Goal: Navigation & Orientation: Understand site structure

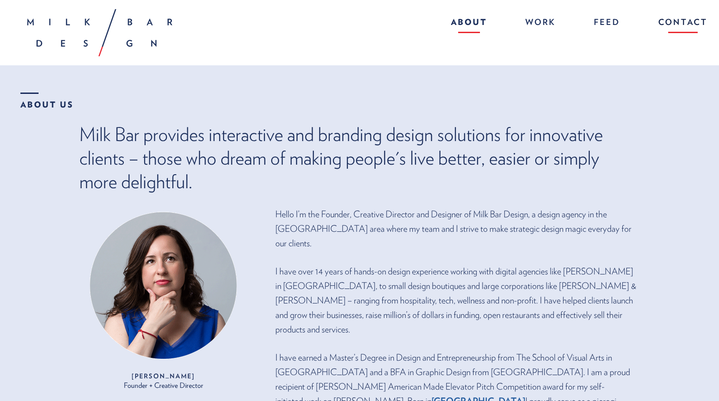
click at [682, 23] on link "Contact" at bounding box center [678, 23] width 58 height 19
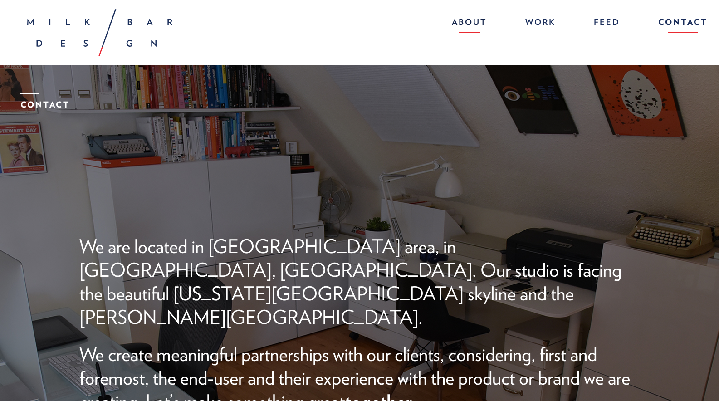
click at [450, 18] on link "About" at bounding box center [468, 23] width 53 height 19
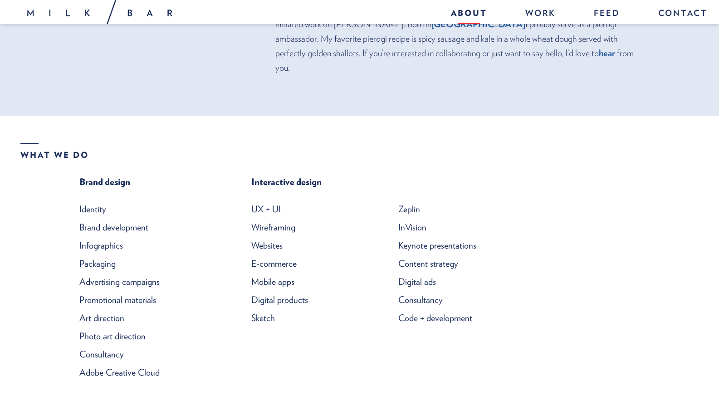
scroll to position [379, 0]
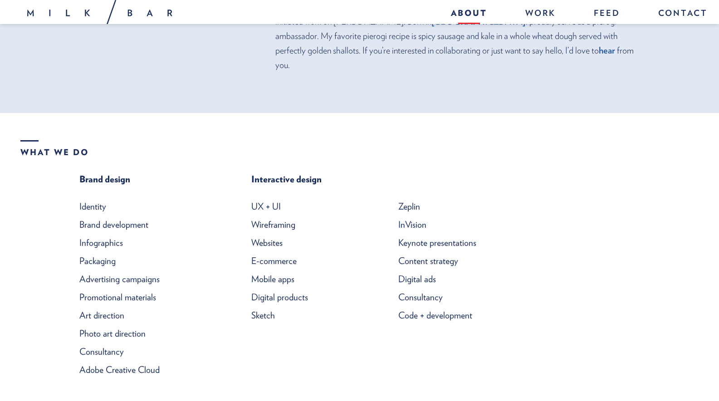
click at [113, 270] on li "Advertising campaigns" at bounding box center [149, 279] width 140 height 18
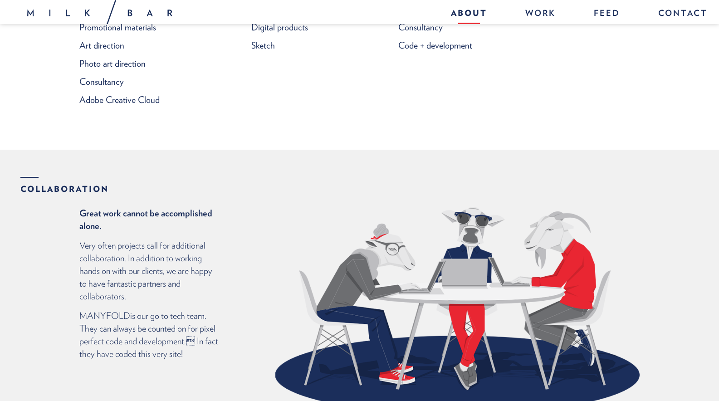
scroll to position [652, 0]
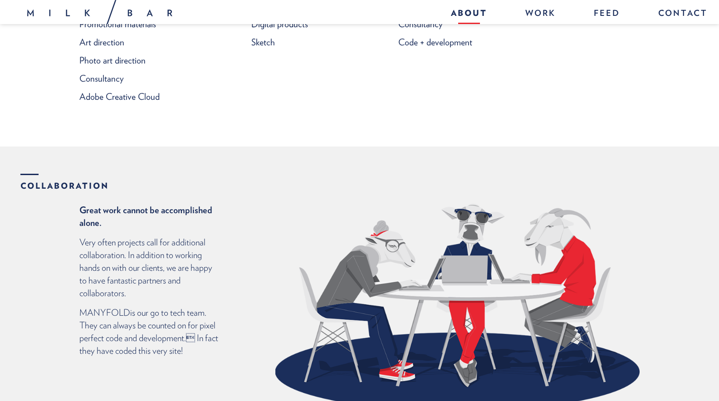
click at [97, 307] on link "MANYFOLD" at bounding box center [104, 312] width 51 height 11
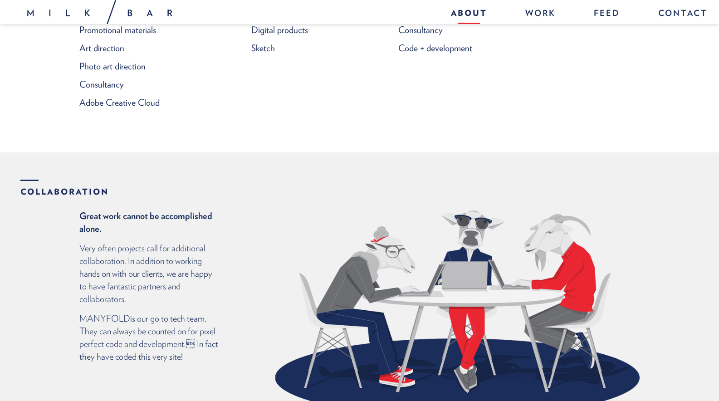
scroll to position [648, 0]
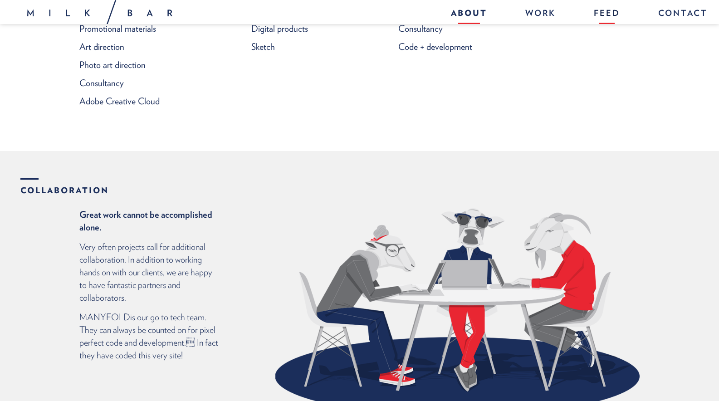
click at [607, 12] on link "Feed" at bounding box center [606, 14] width 44 height 19
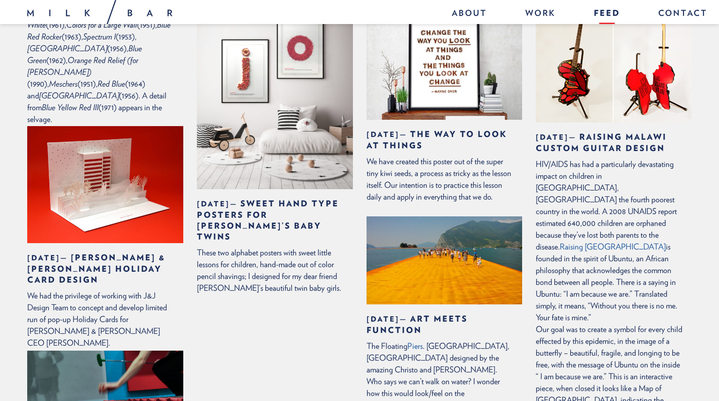
scroll to position [992, 0]
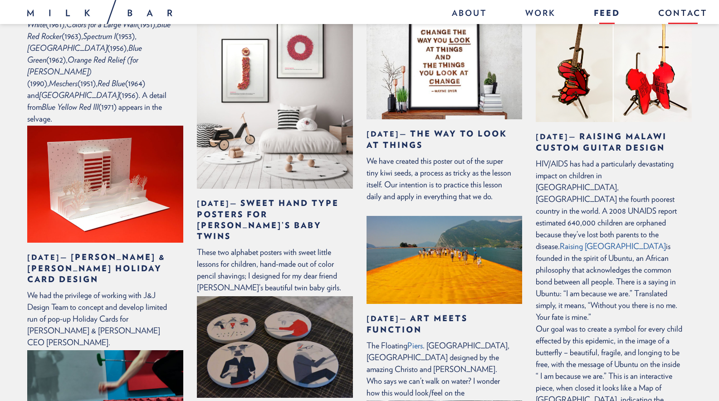
click at [684, 5] on link "Contact" at bounding box center [678, 14] width 58 height 19
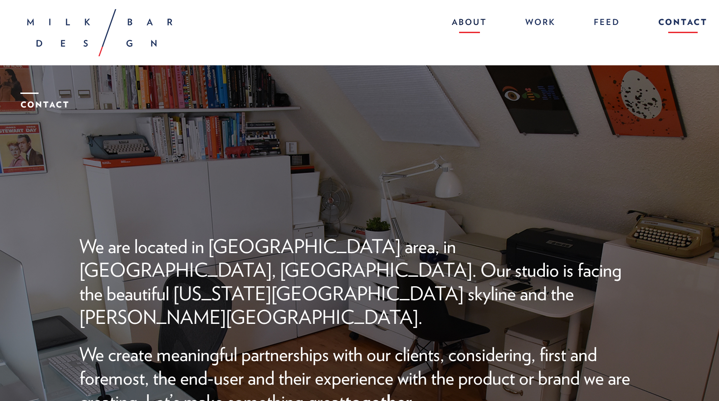
click at [481, 22] on link "About" at bounding box center [468, 23] width 53 height 19
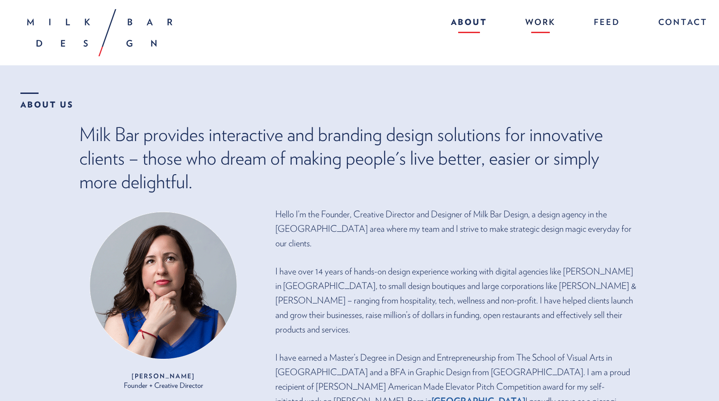
click at [544, 26] on link "Work" at bounding box center [540, 23] width 49 height 19
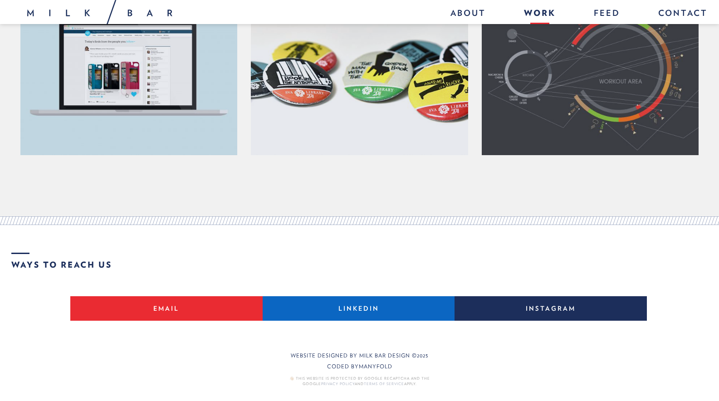
scroll to position [1544, 0]
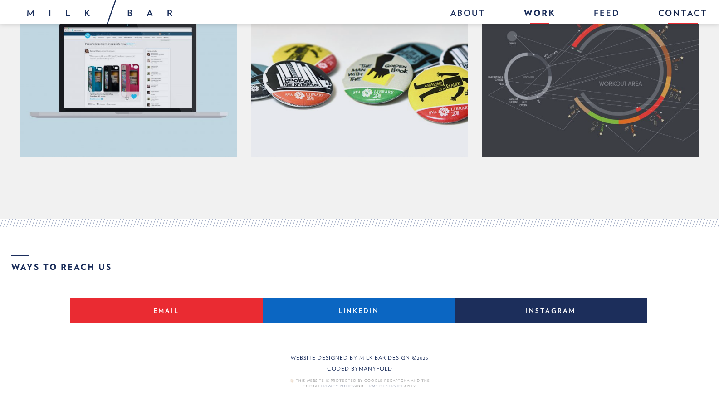
click at [692, 12] on link "Contact" at bounding box center [678, 14] width 58 height 19
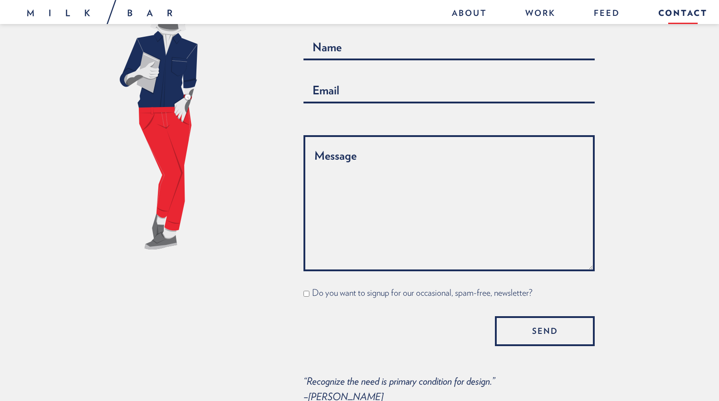
scroll to position [730, 0]
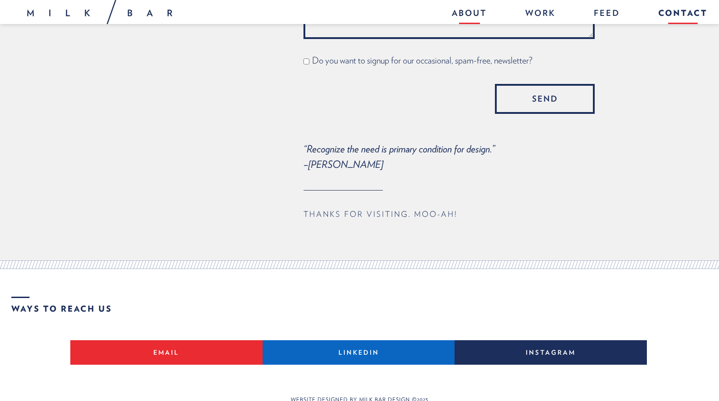
click at [471, 12] on link "About" at bounding box center [468, 14] width 53 height 19
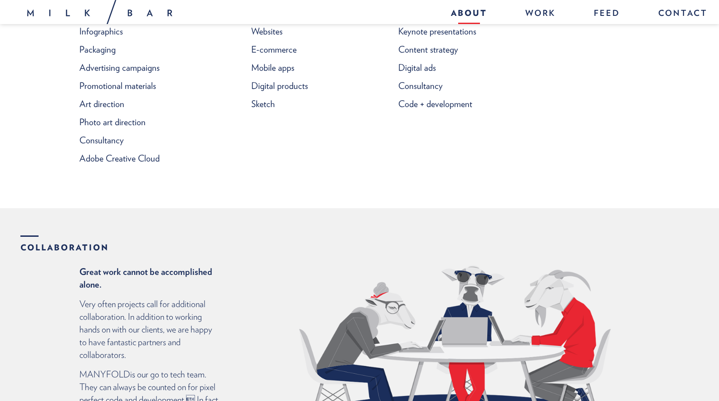
scroll to position [620, 0]
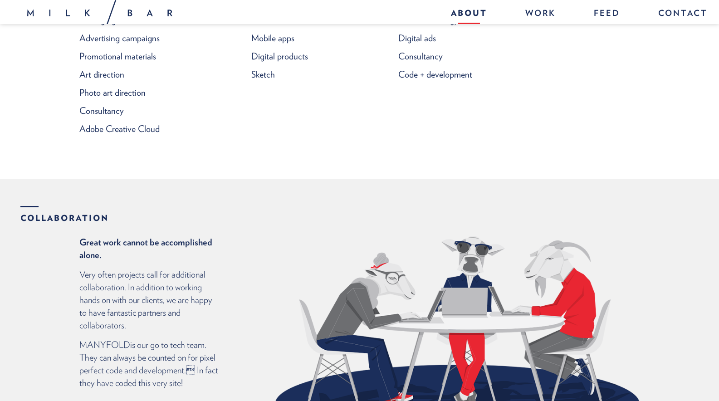
click at [90, 339] on link "MANYFOLD" at bounding box center [104, 344] width 51 height 11
